Goal: Navigation & Orientation: Find specific page/section

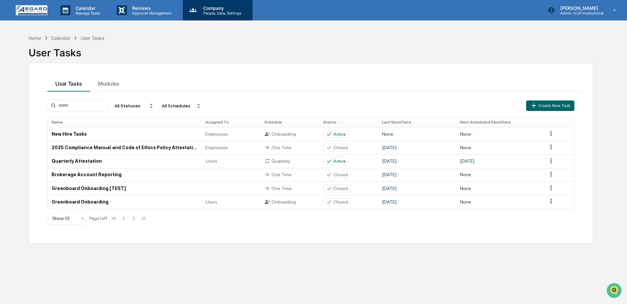
click at [226, 18] on div "Company People, Data, Settings" at bounding box center [218, 10] width 70 height 20
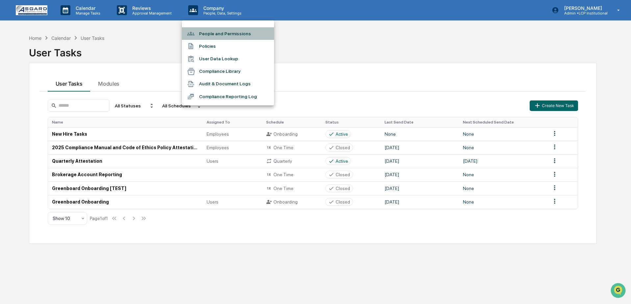
click at [220, 36] on li "People and Permissions" at bounding box center [228, 33] width 92 height 12
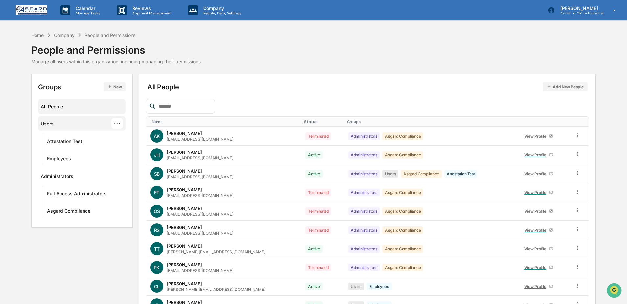
click at [54, 125] on div "Users ···" at bounding box center [82, 123] width 82 height 11
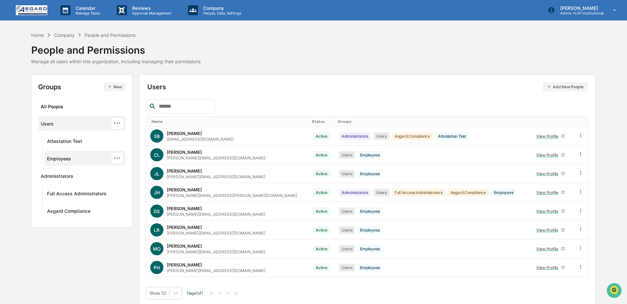
click at [59, 158] on div "Employees" at bounding box center [59, 160] width 24 height 8
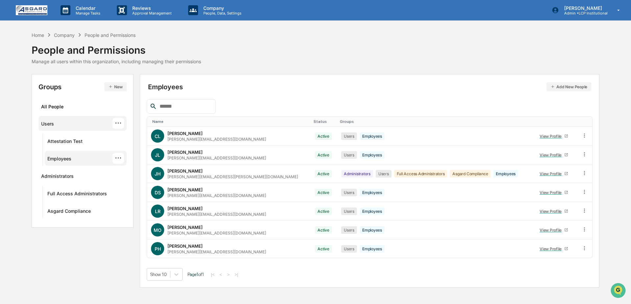
click at [51, 127] on div "Users" at bounding box center [47, 125] width 13 height 8
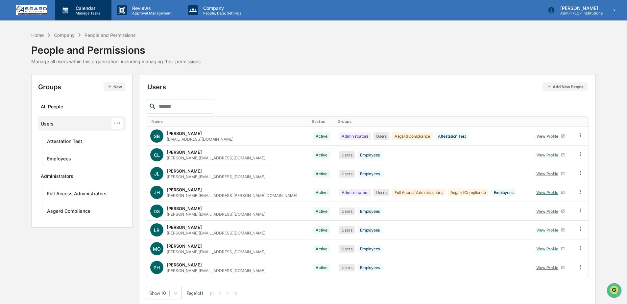
click at [78, 17] on div "Calendar Manage Tasks" at bounding box center [83, 10] width 56 height 20
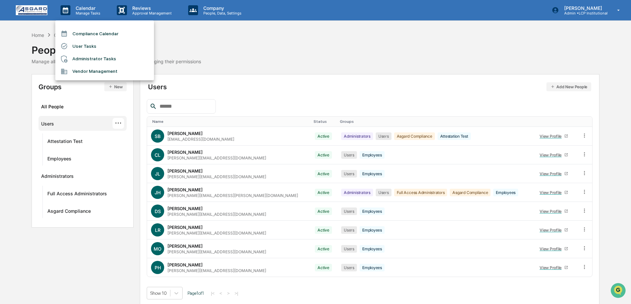
click at [41, 14] on div at bounding box center [315, 152] width 631 height 304
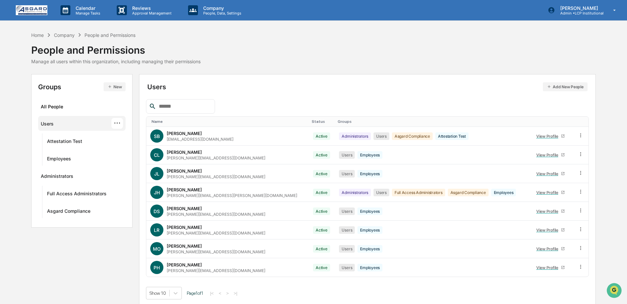
click at [35, 12] on img at bounding box center [32, 10] width 32 height 10
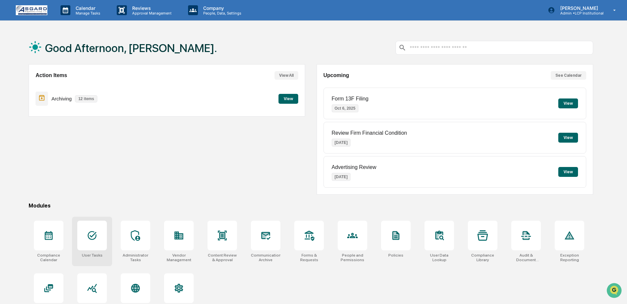
click at [89, 232] on icon at bounding box center [92, 235] width 9 height 9
